Goal: Task Accomplishment & Management: Manage account settings

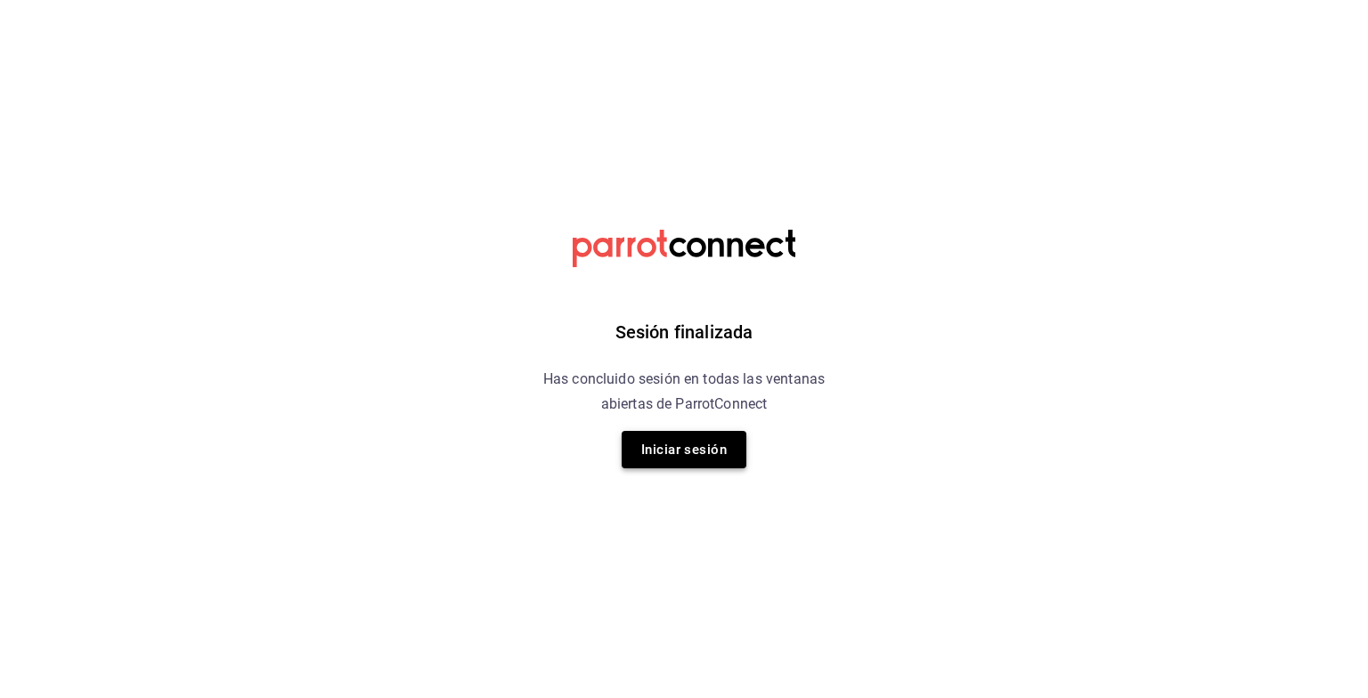
click at [680, 445] on button "Iniciar sesión" at bounding box center [684, 449] width 125 height 37
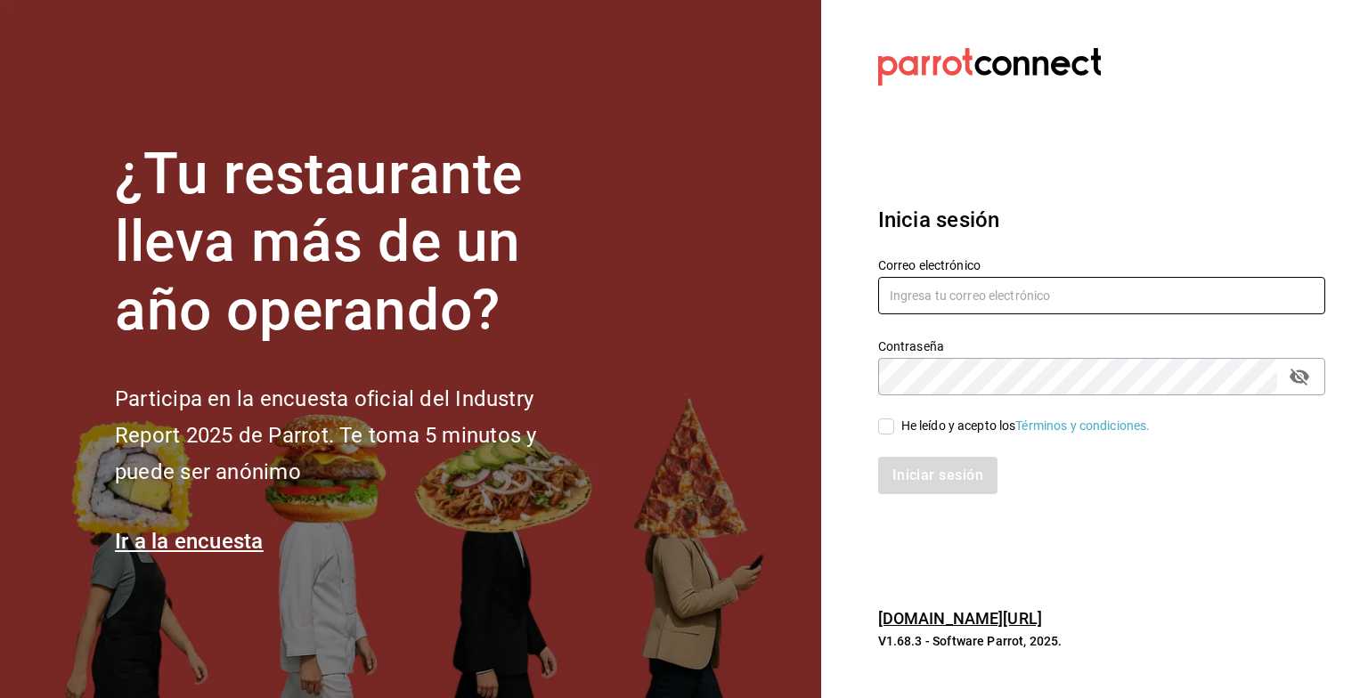
type input "grupofranquicias@juriquilla.com"
click at [883, 420] on input "He leído y acepto los Términos y condiciones." at bounding box center [886, 427] width 16 height 16
checkbox input "true"
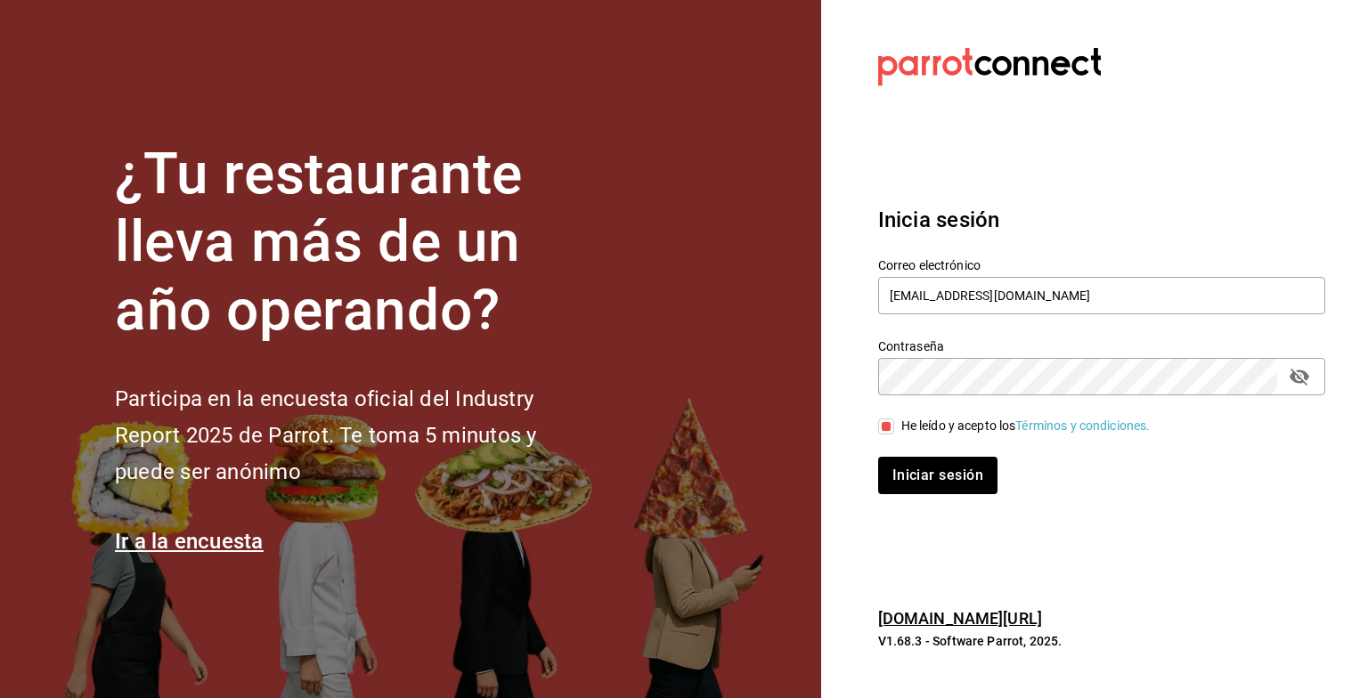
click at [908, 451] on div "Iniciar sesión" at bounding box center [1091, 464] width 468 height 59
click at [908, 490] on button "Iniciar sesión" at bounding box center [938, 475] width 121 height 37
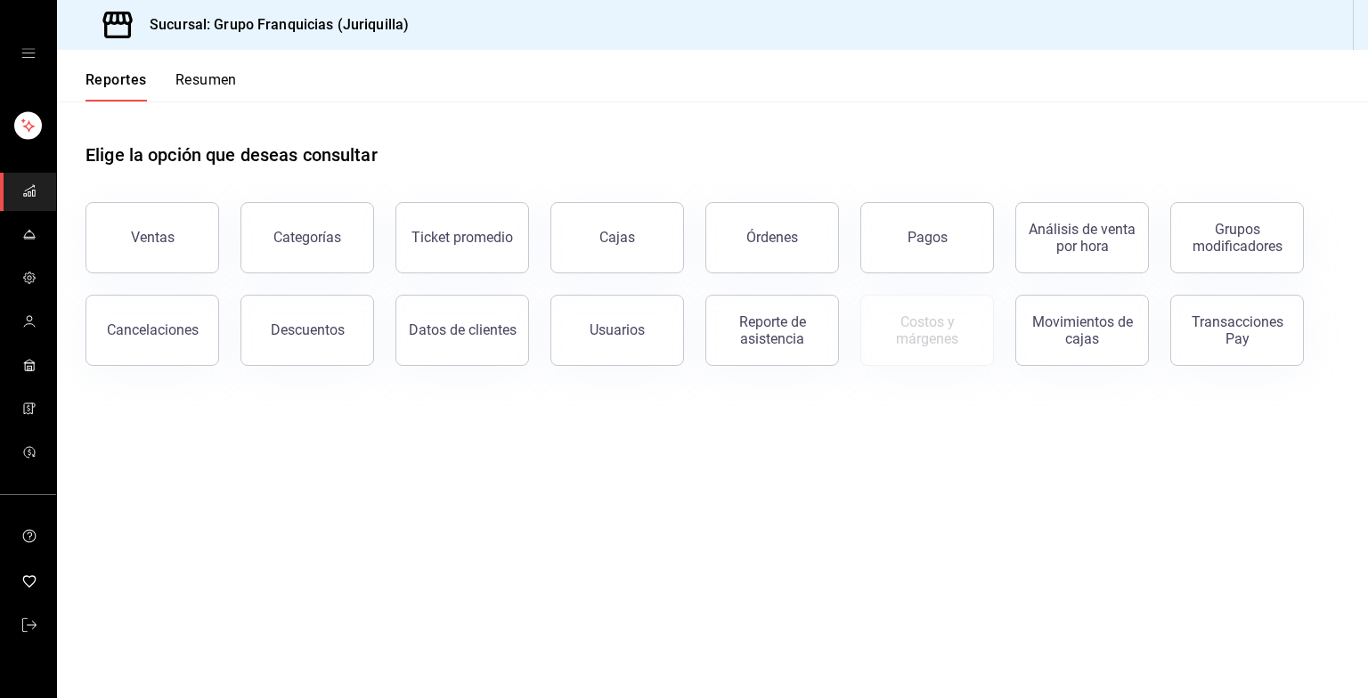
click at [196, 93] on button "Resumen" at bounding box center [205, 86] width 61 height 30
